Goal: Task Accomplishment & Management: Complete application form

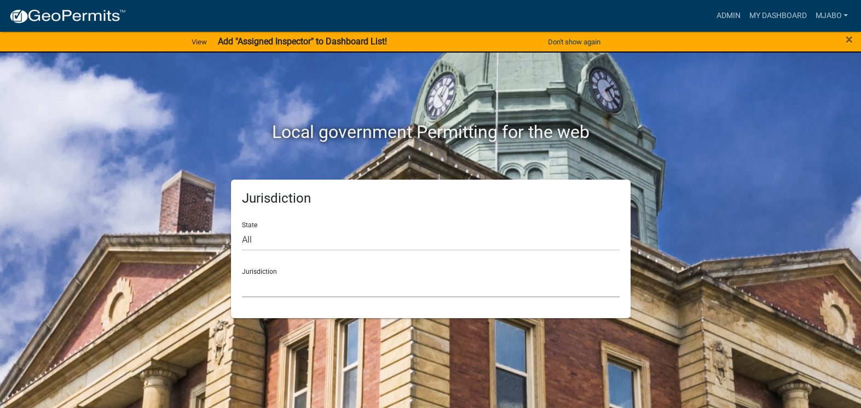
click at [273, 290] on select "Custer County, Colorado Cook County, Georgia Crawford County, Georgia Gilmer Co…" at bounding box center [431, 286] width 378 height 22
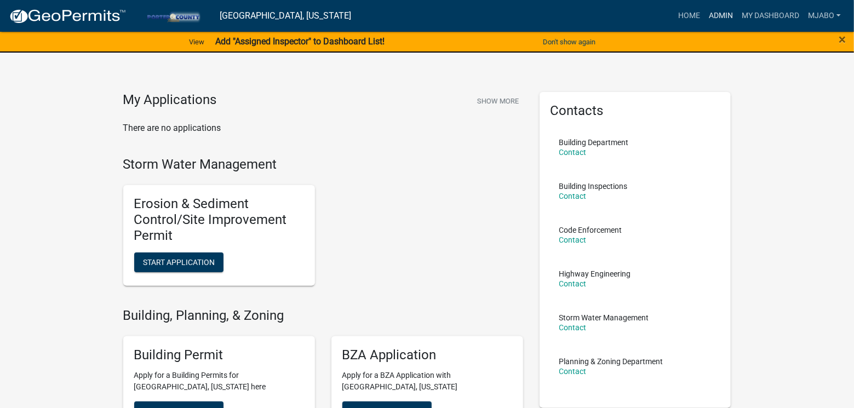
click at [721, 14] on link "Admin" at bounding box center [720, 15] width 33 height 21
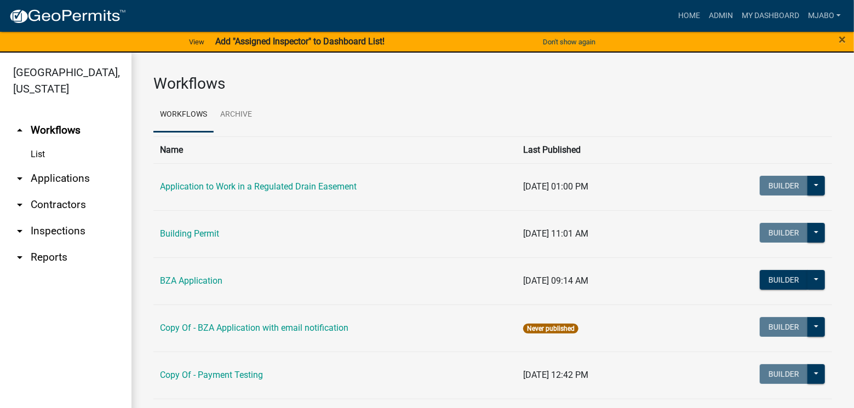
click at [58, 165] on link "arrow_drop_down Applications" at bounding box center [65, 178] width 131 height 26
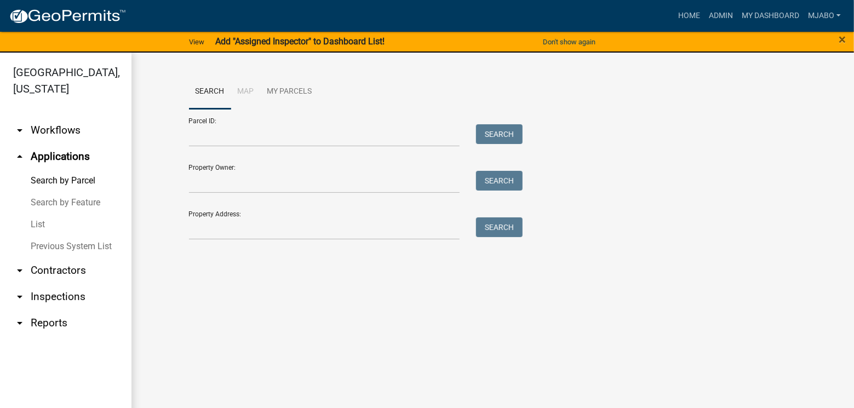
click at [39, 214] on link "List" at bounding box center [65, 225] width 131 height 22
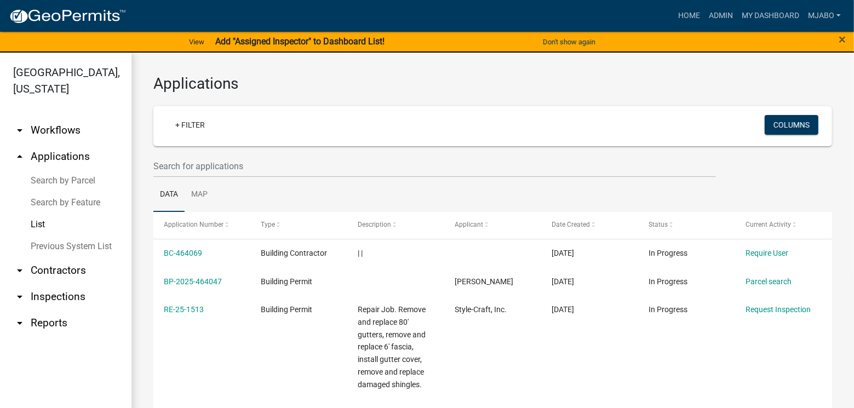
click at [196, 128] on link "+ Filter" at bounding box center [189, 125] width 47 height 20
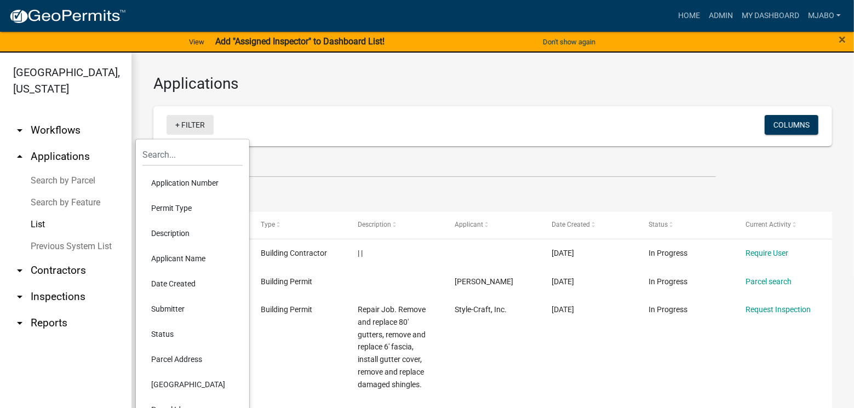
click at [196, 128] on link "+ Filter" at bounding box center [189, 125] width 47 height 20
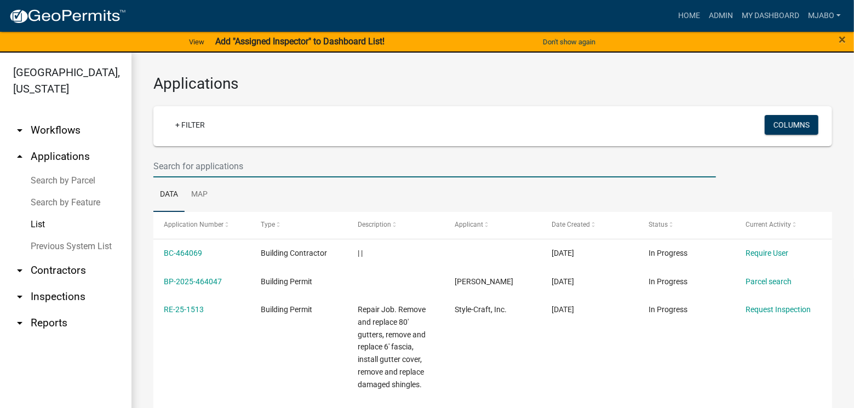
click at [188, 171] on input "text" at bounding box center [434, 166] width 562 height 22
paste input "SN-25-1387"
type input "SN-25-1387"
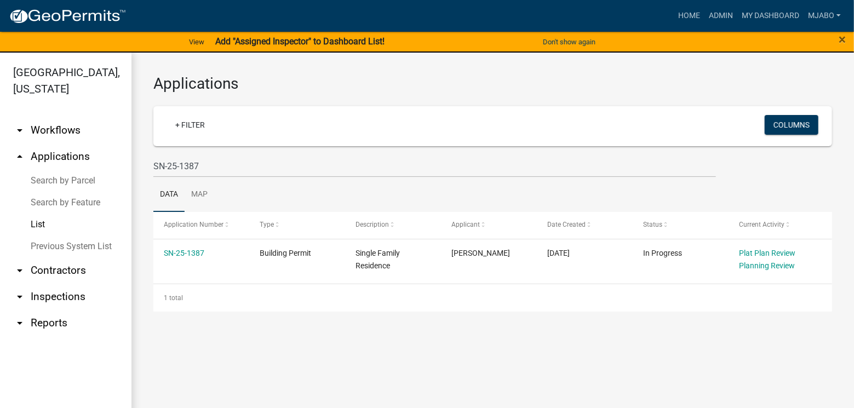
click at [187, 255] on link "SN-25-1387" at bounding box center [184, 253] width 41 height 9
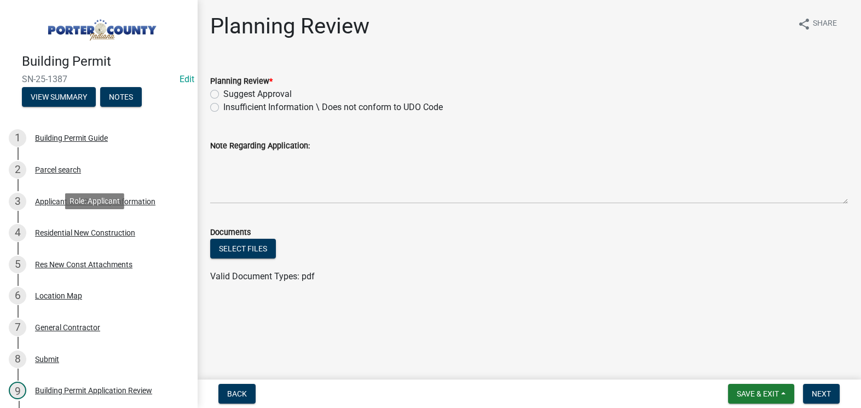
click at [65, 231] on div "Residential New Construction" at bounding box center [85, 233] width 100 height 8
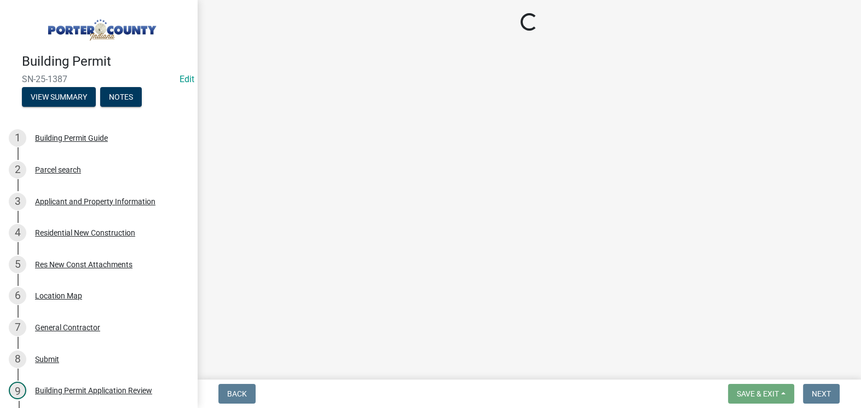
select select "aa8ef749-a8b0-43a5-816a-8f0191649d18"
select select "3163992e-8534-4f63-91ea-d7f4d4971cae"
select select "666a500f-a95f-47fe-a746-b84e1890a92c"
select select "bc1034c9-9a5f-4372-bced-1af0bc4c05e7"
select select "7ba8615f-7d0b-4559-8263-a59f3bb0b80e"
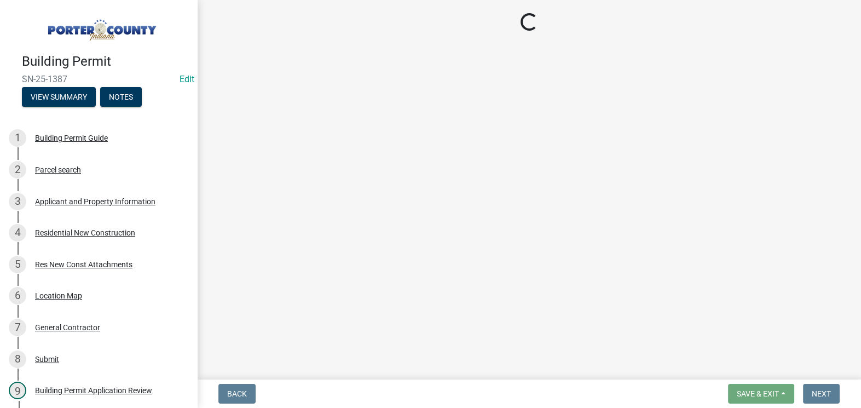
select select "aeb13f5b-f618-4fb0-9457-a1d82e5b0688"
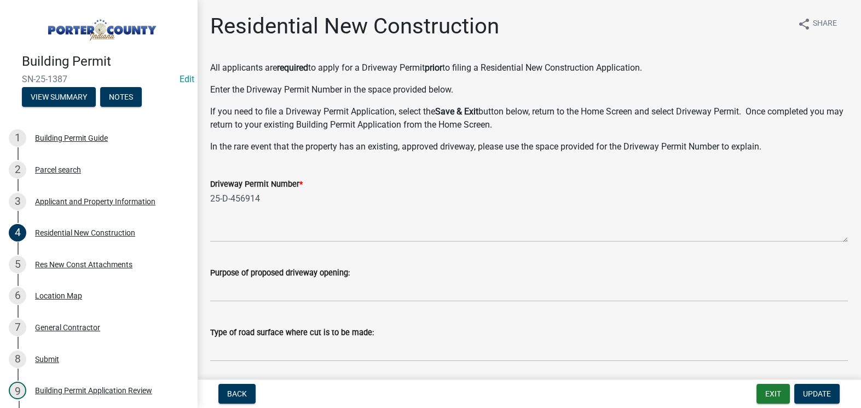
scroll to position [49, 0]
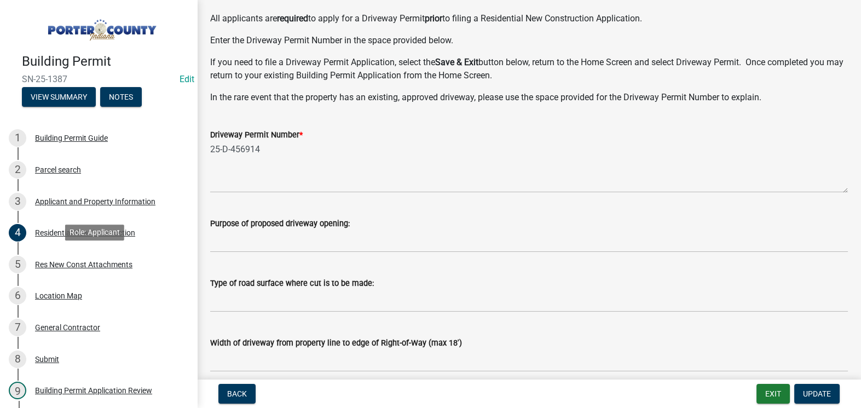
click at [98, 265] on div "Res New Const Attachments" at bounding box center [83, 265] width 97 height 8
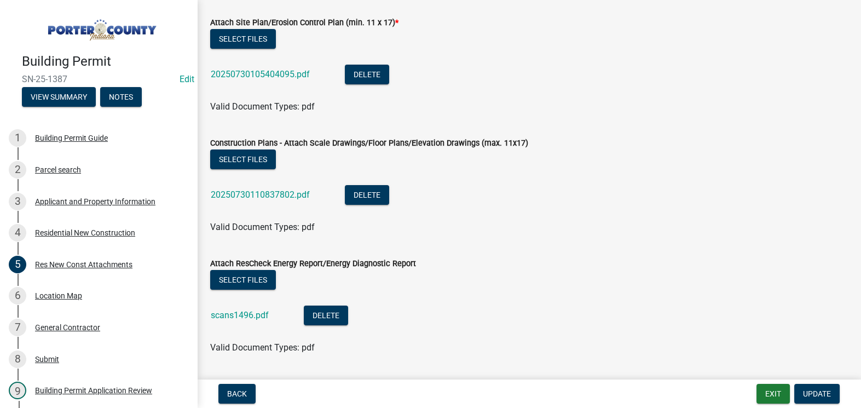
scroll to position [149, 0]
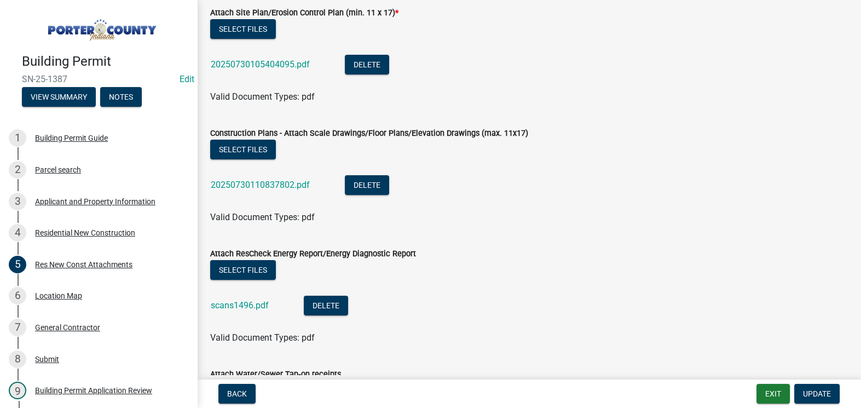
click at [268, 187] on link "20250730110837802.pdf" at bounding box center [260, 185] width 99 height 10
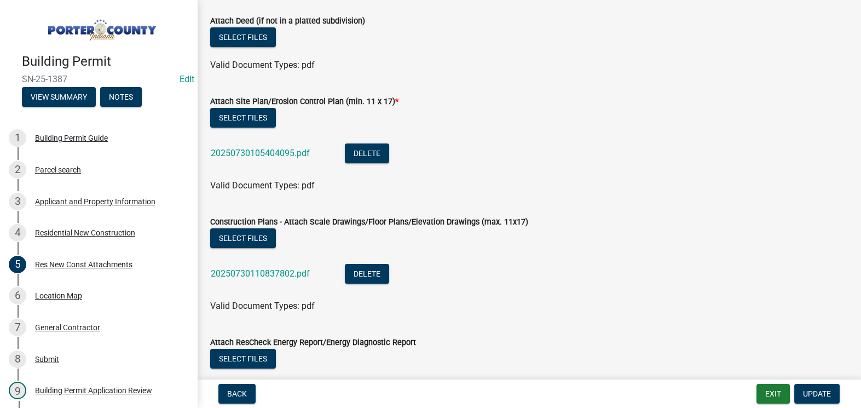
scroll to position [56, 0]
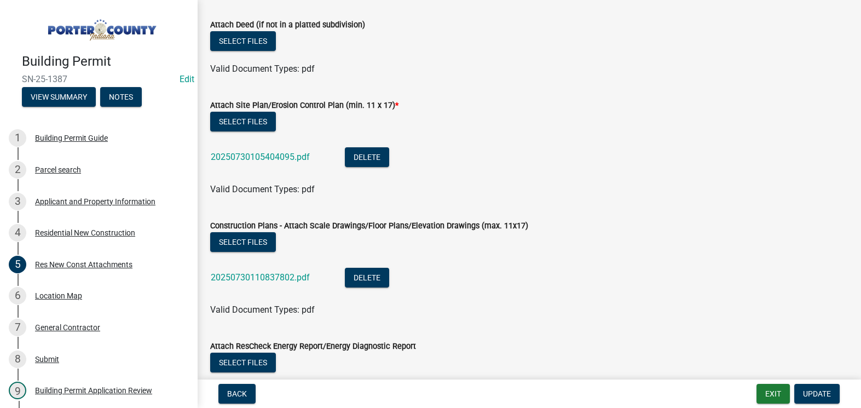
click at [249, 155] on link "20250730105404095.pdf" at bounding box center [260, 157] width 99 height 10
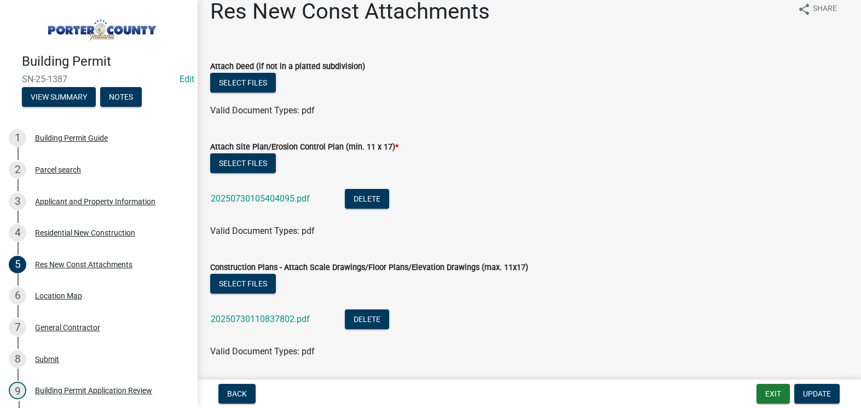
scroll to position [0, 0]
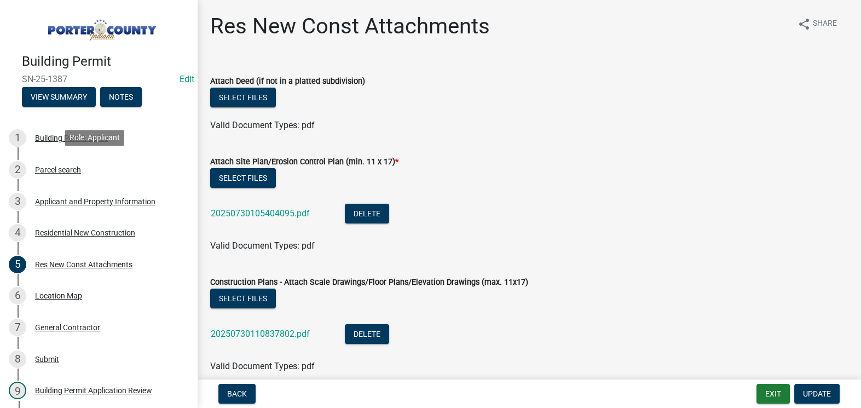
click at [60, 170] on div "Parcel search" at bounding box center [58, 170] width 46 height 8
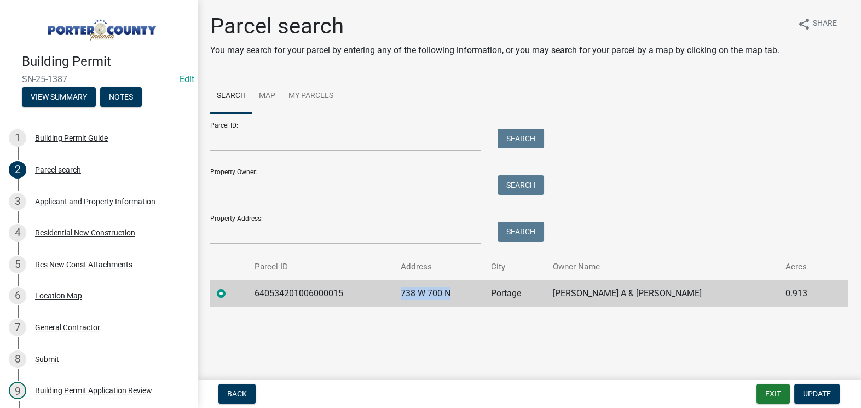
drag, startPoint x: 446, startPoint y: 293, endPoint x: 395, endPoint y: 298, distance: 51.2
click at [395, 298] on td "738 W 700 N" at bounding box center [439, 293] width 90 height 27
copy td "738 W 700 N"
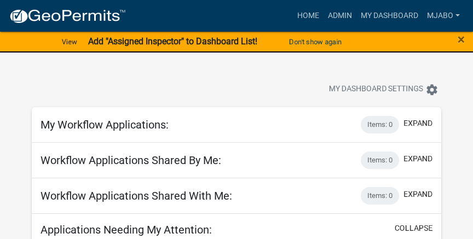
select select "3: 100"
